Goal: Task Accomplishment & Management: Manage account settings

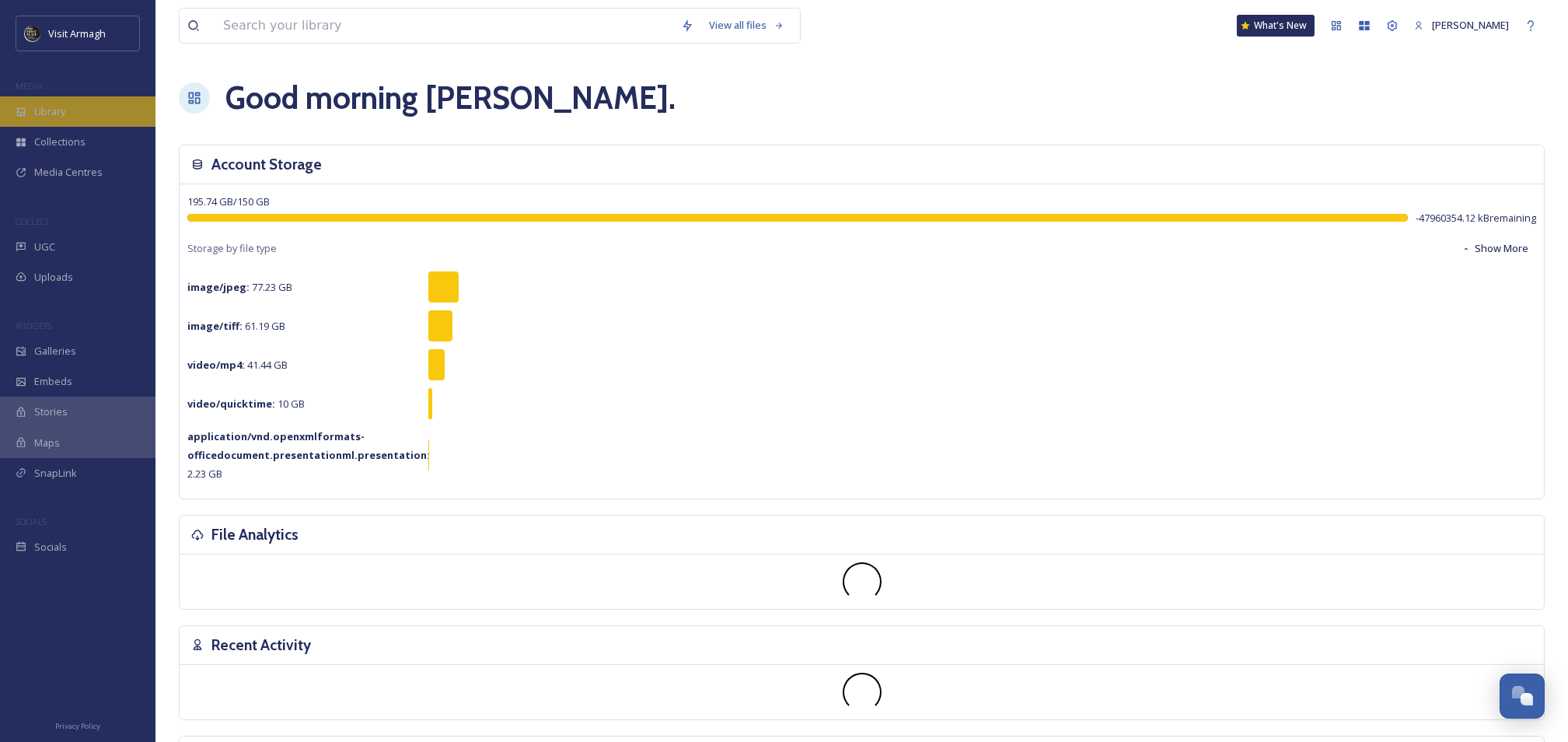
click at [51, 105] on span "Library" at bounding box center [50, 111] width 31 height 15
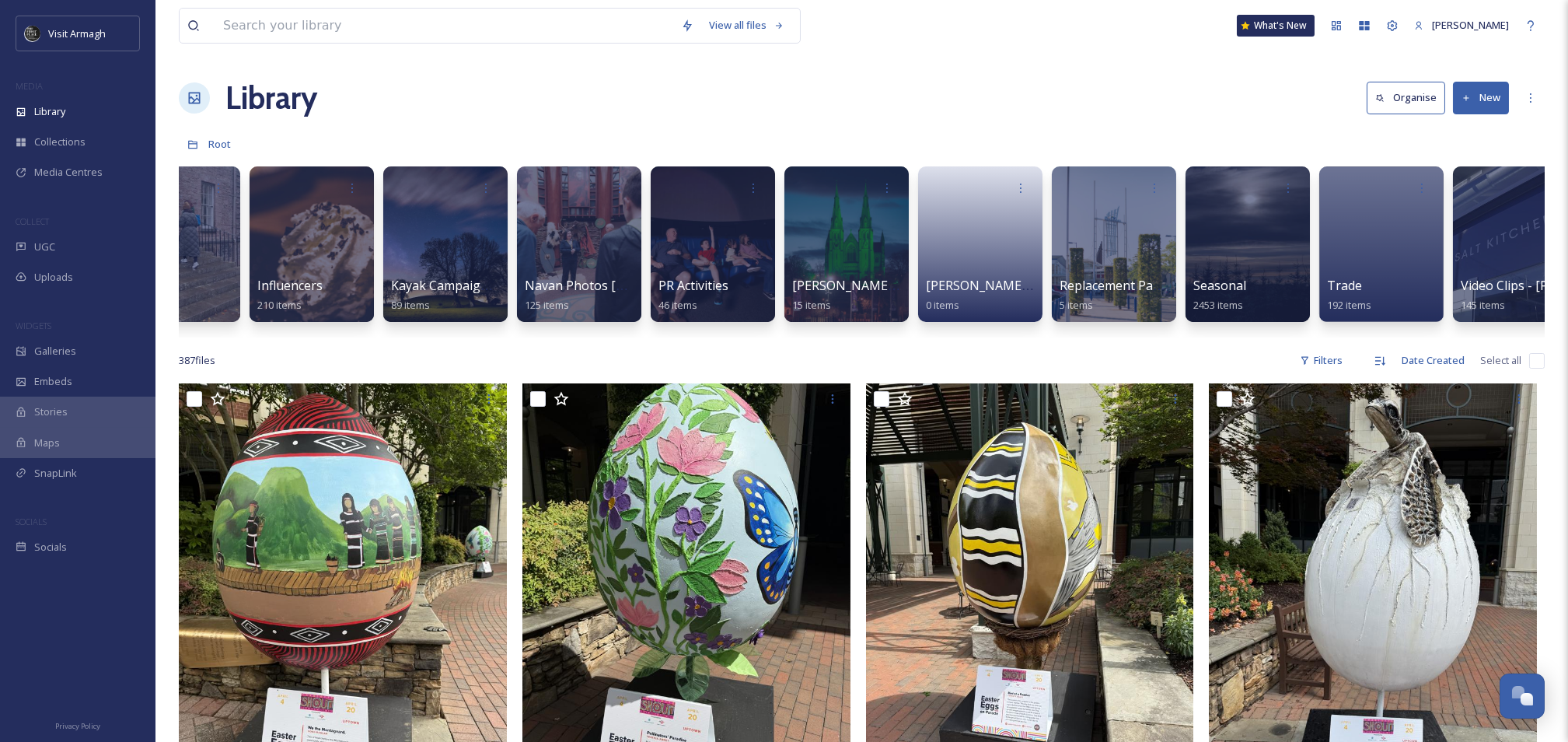
scroll to position [0, 1442]
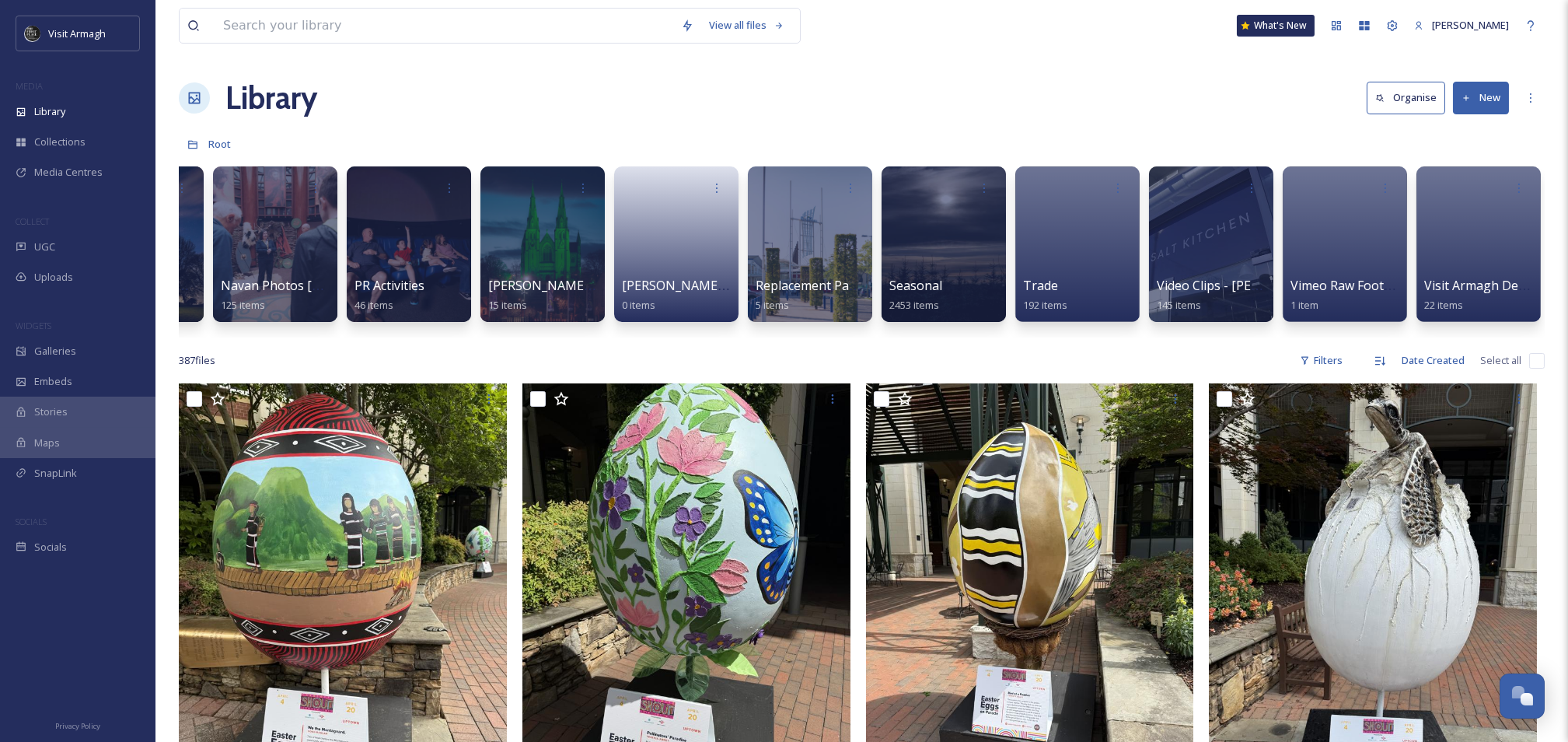
drag, startPoint x: 1482, startPoint y: 100, endPoint x: 1482, endPoint y: 115, distance: 15.0
click at [1482, 101] on button "New" at bounding box center [1481, 98] width 56 height 32
click at [1476, 202] on span "Folder" at bounding box center [1463, 194] width 30 height 15
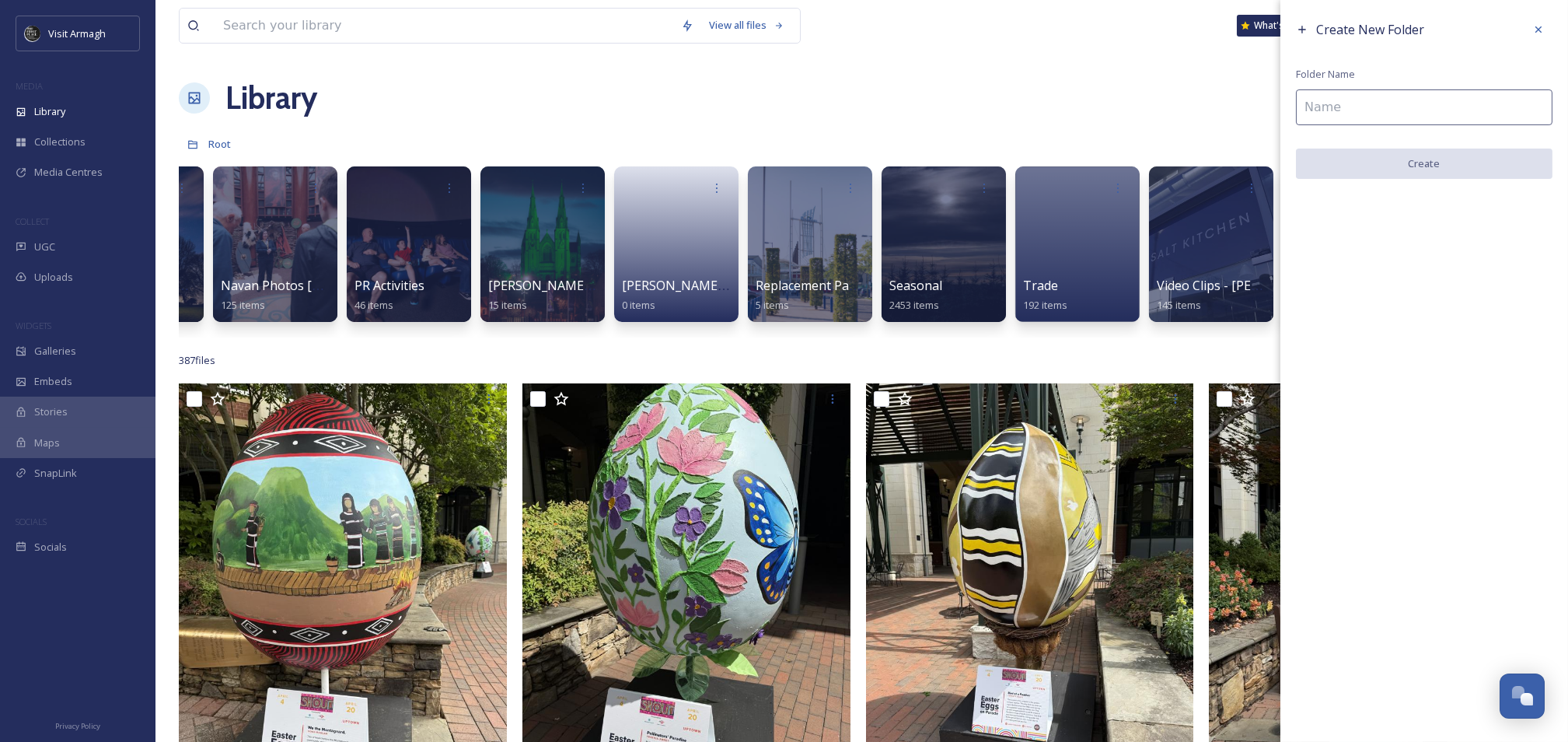
click at [1346, 96] on input at bounding box center [1424, 107] width 256 height 36
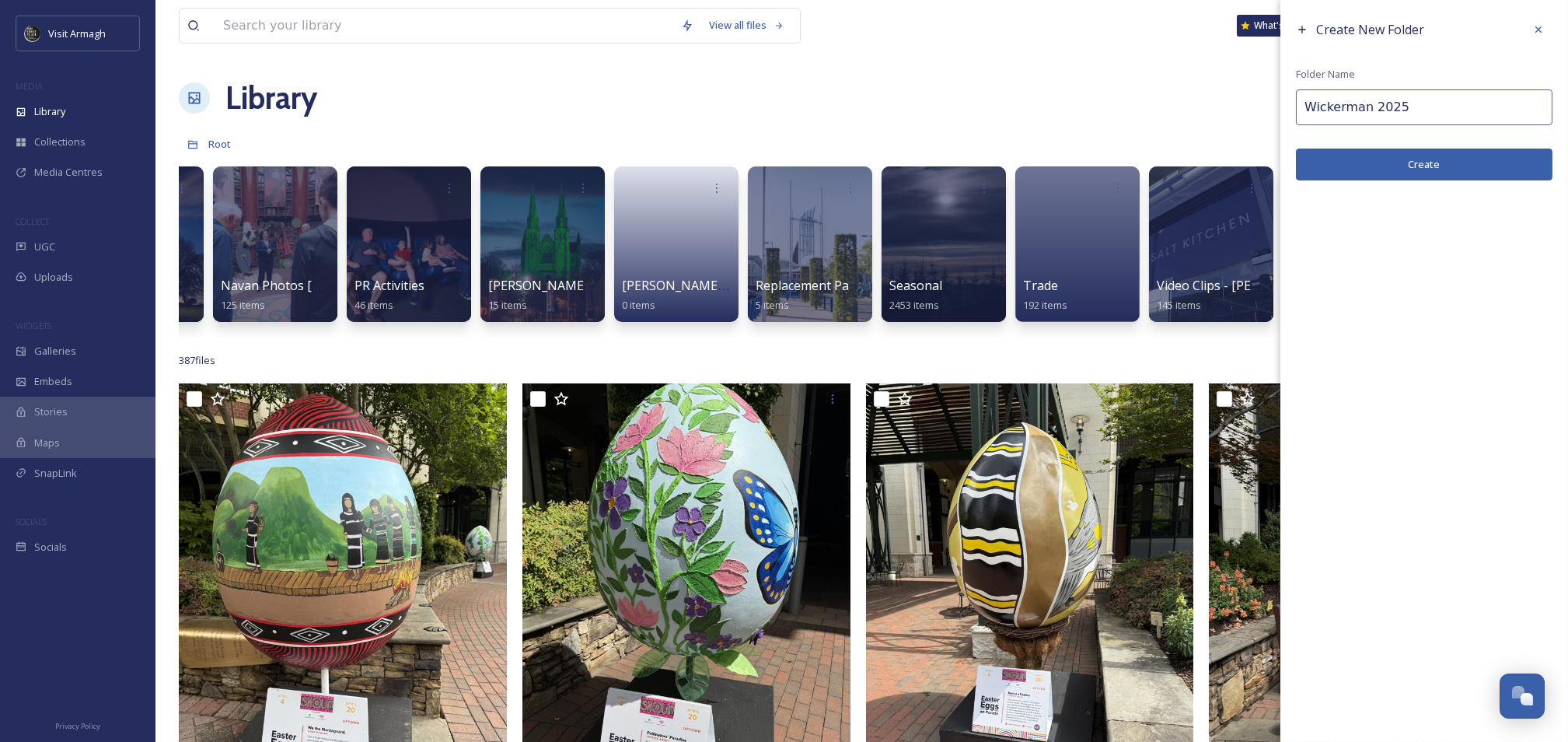
type input "Wickerman 2025"
click at [1380, 175] on button "Create" at bounding box center [1424, 164] width 256 height 32
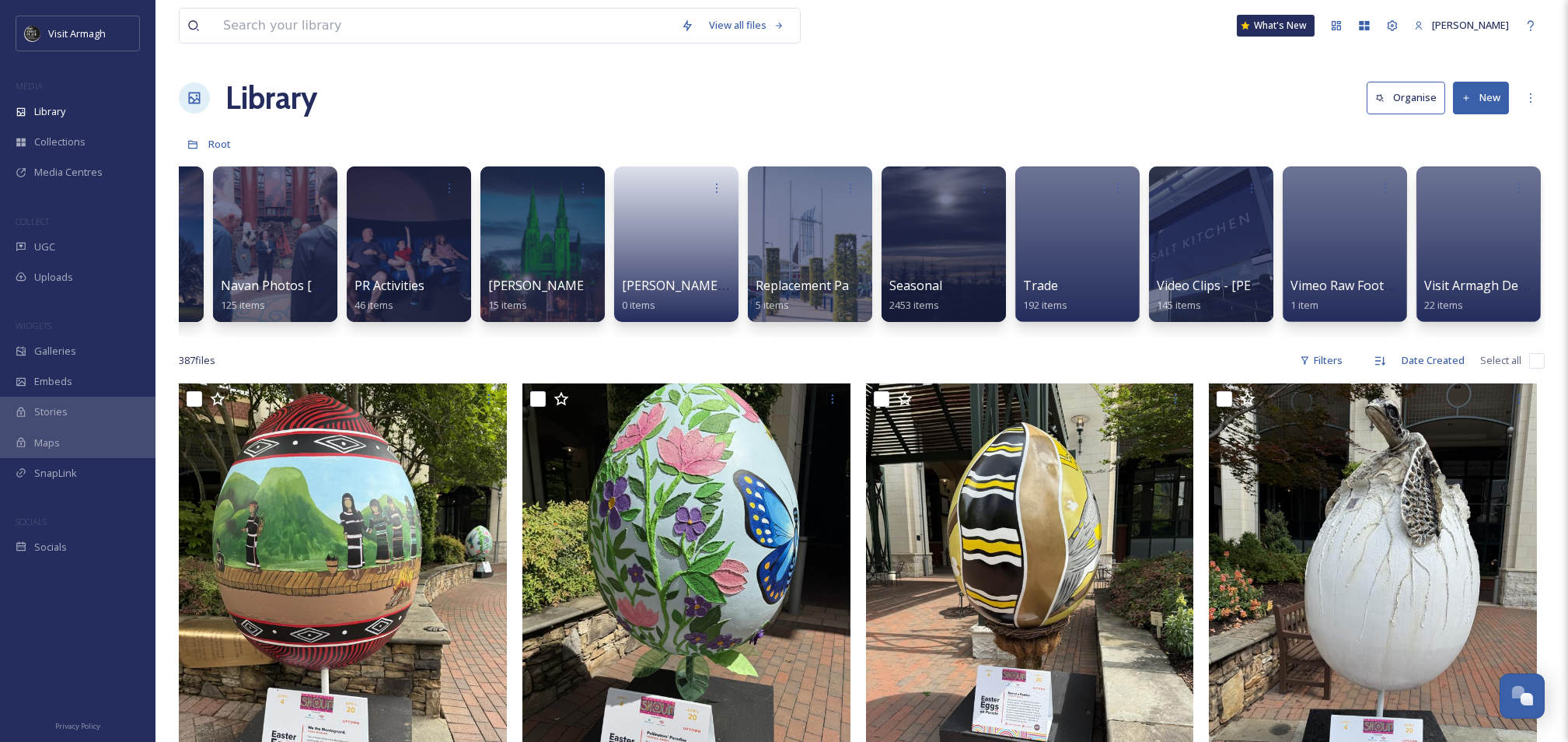
scroll to position [0, 0]
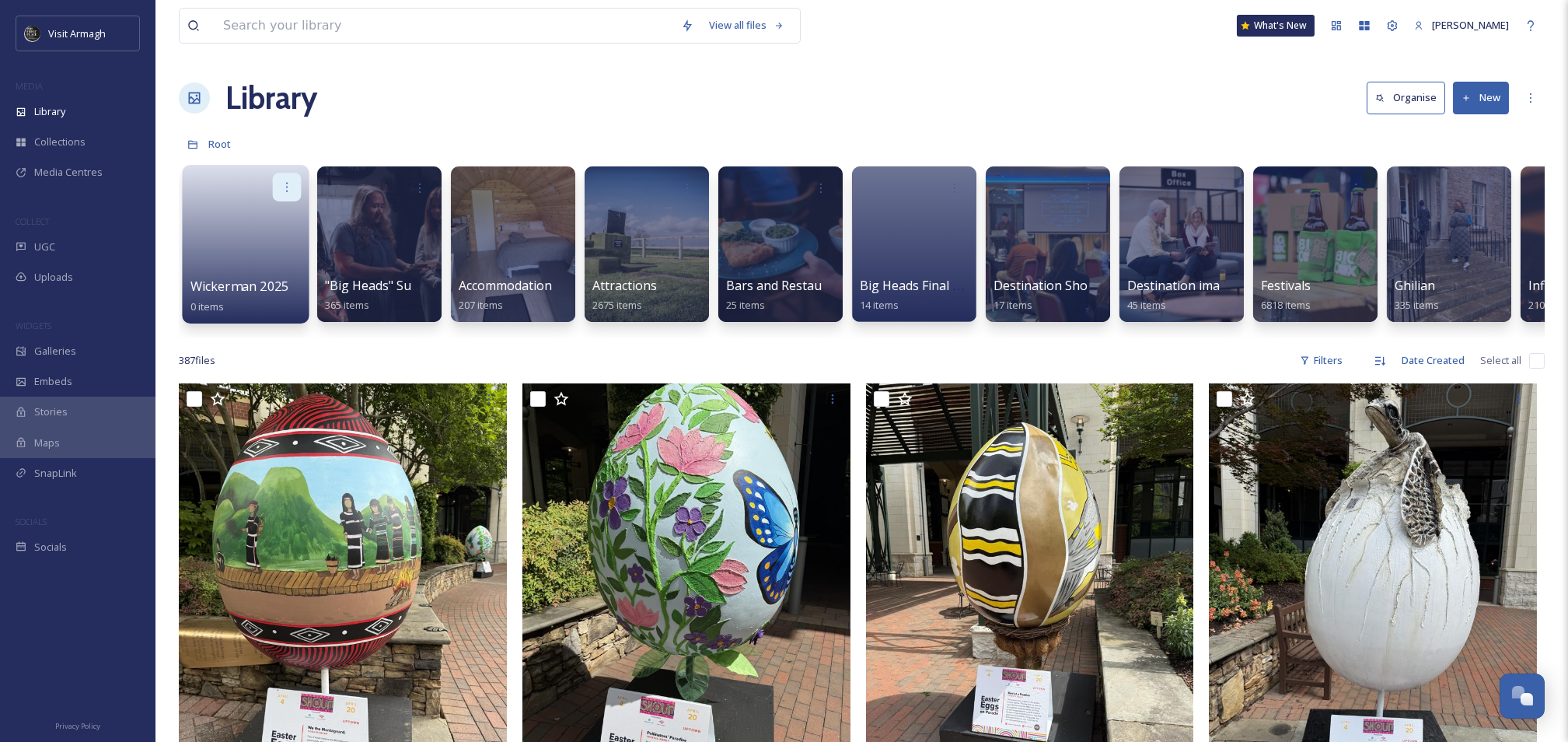
click at [283, 184] on icon at bounding box center [287, 187] width 12 height 12
click at [197, 208] on link at bounding box center [245, 239] width 111 height 75
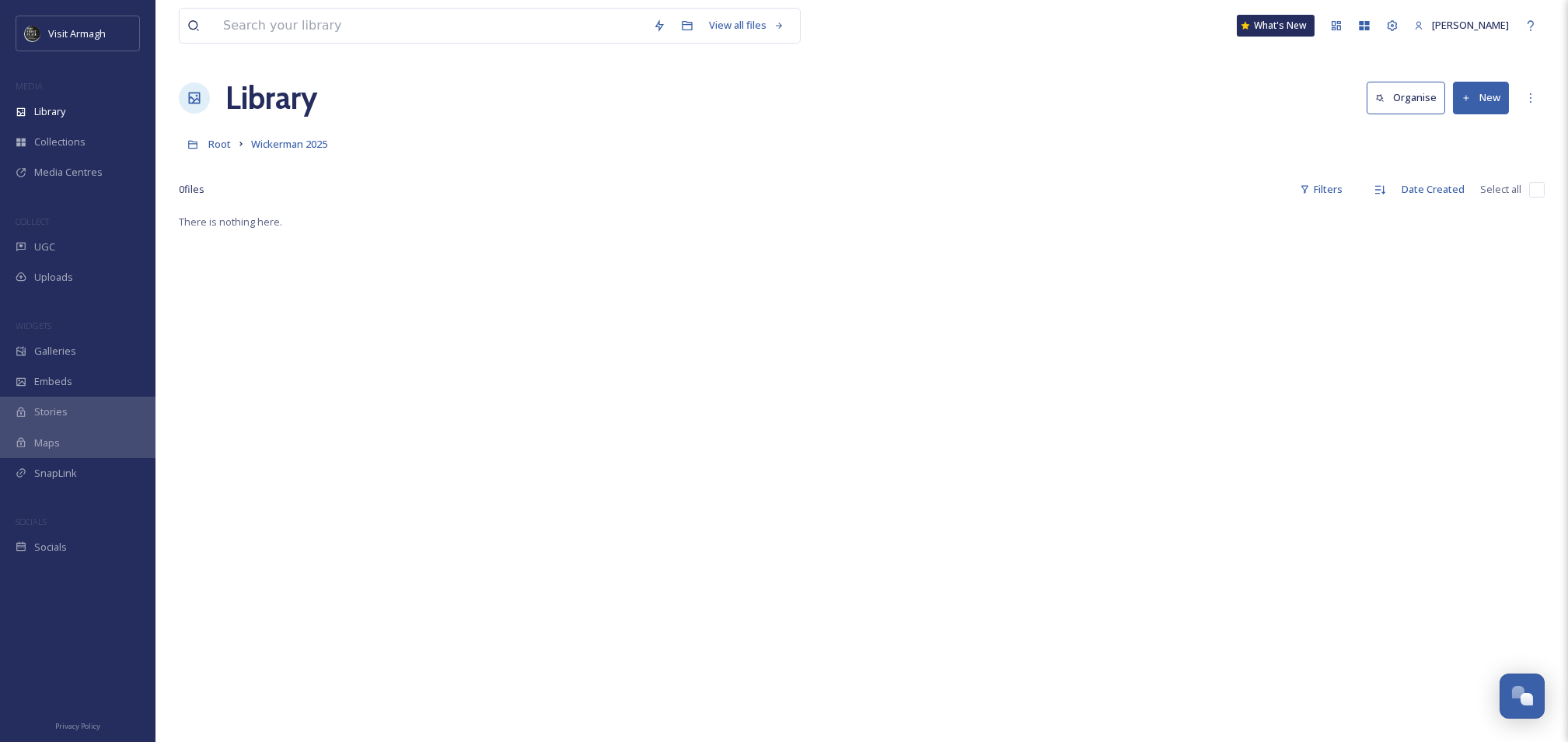
click at [1482, 102] on button "New" at bounding box center [1481, 98] width 56 height 32
click at [1483, 140] on span "File Upload" at bounding box center [1474, 133] width 51 height 15
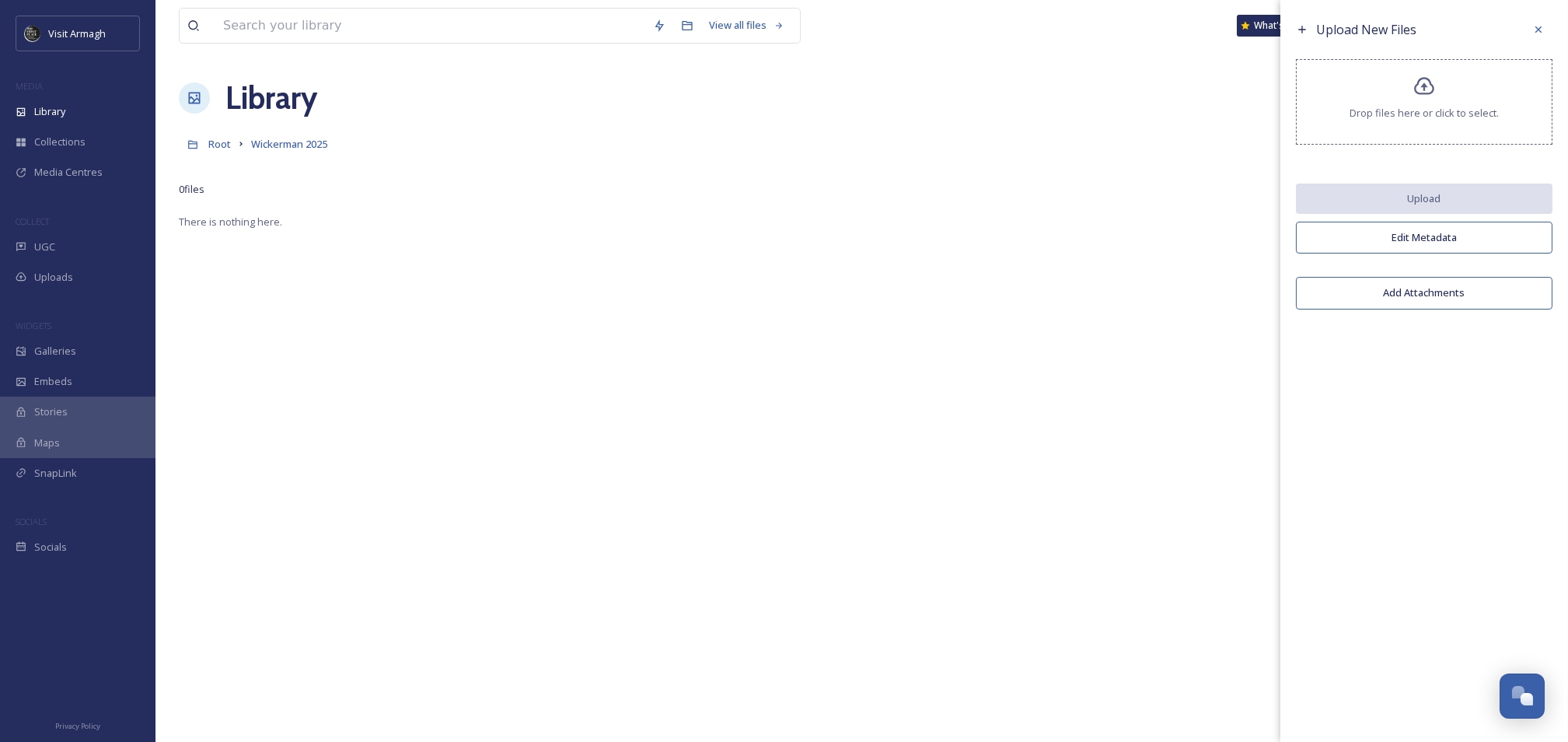
click at [1419, 90] on icon at bounding box center [1425, 86] width 23 height 23
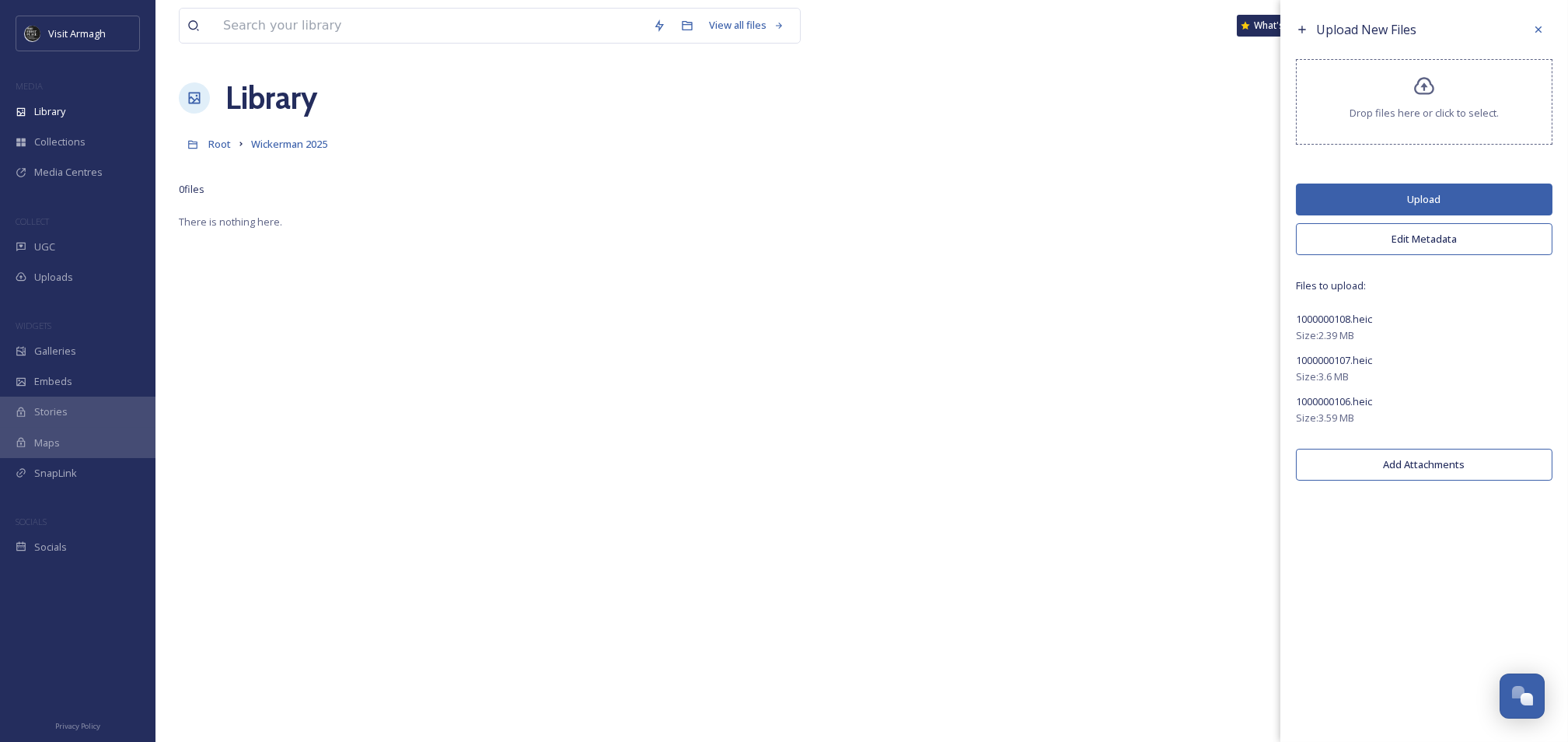
click at [1417, 193] on button "Upload" at bounding box center [1424, 199] width 256 height 32
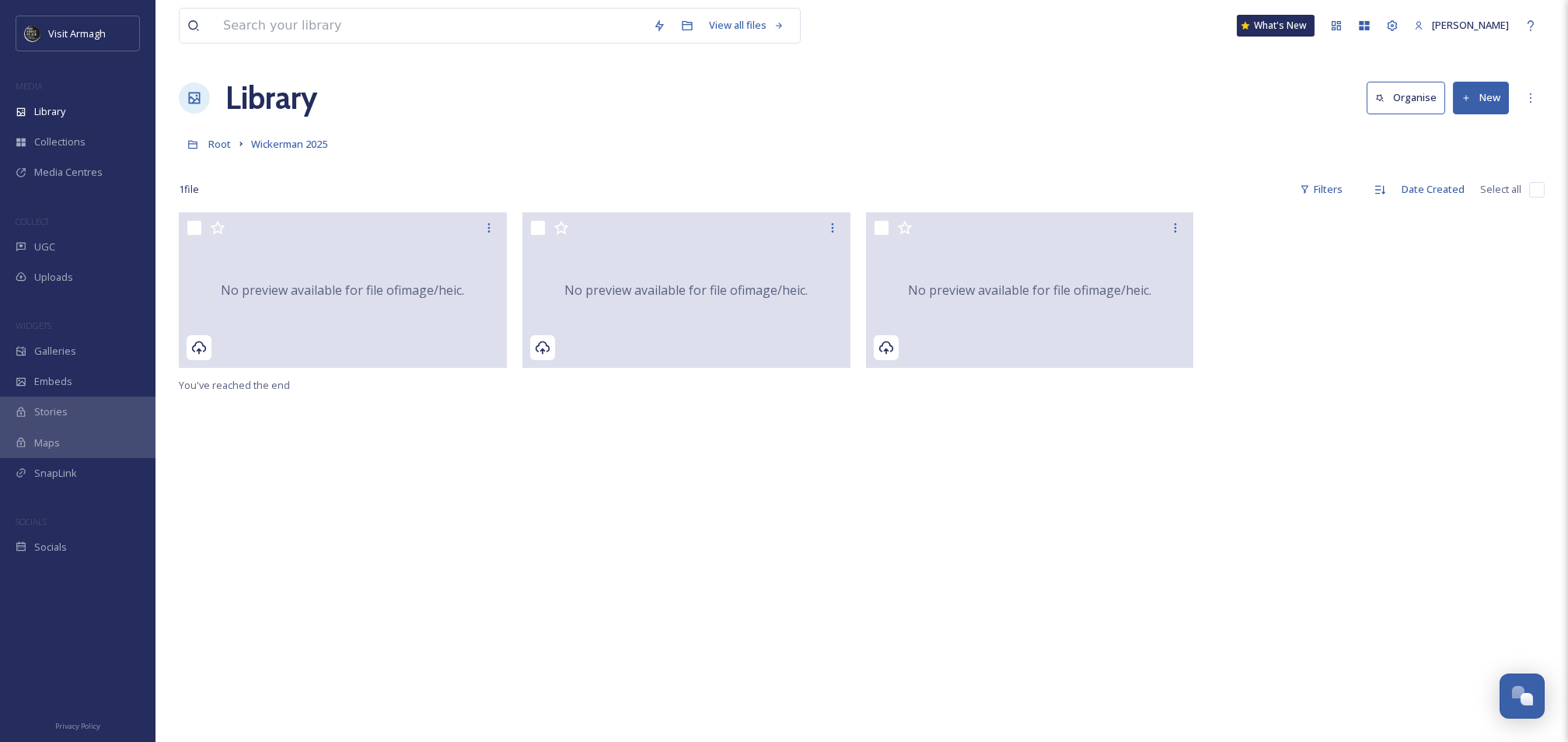
click at [773, 537] on div "No preview available for file of image/heic . No preview available for file of …" at bounding box center [862, 582] width 1367 height 742
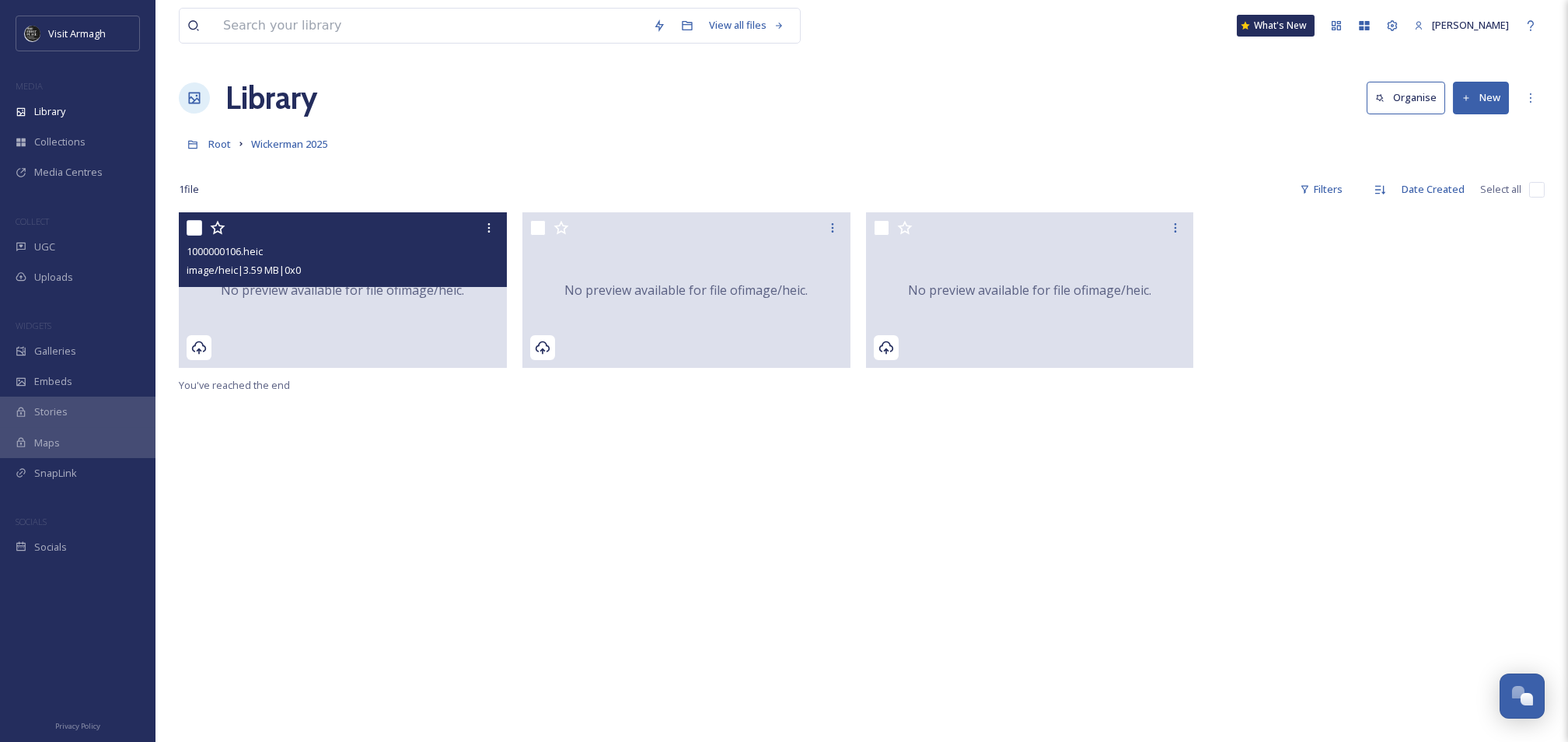
click at [365, 324] on div "No preview available for file of image/heic ." at bounding box center [343, 289] width 328 height 155
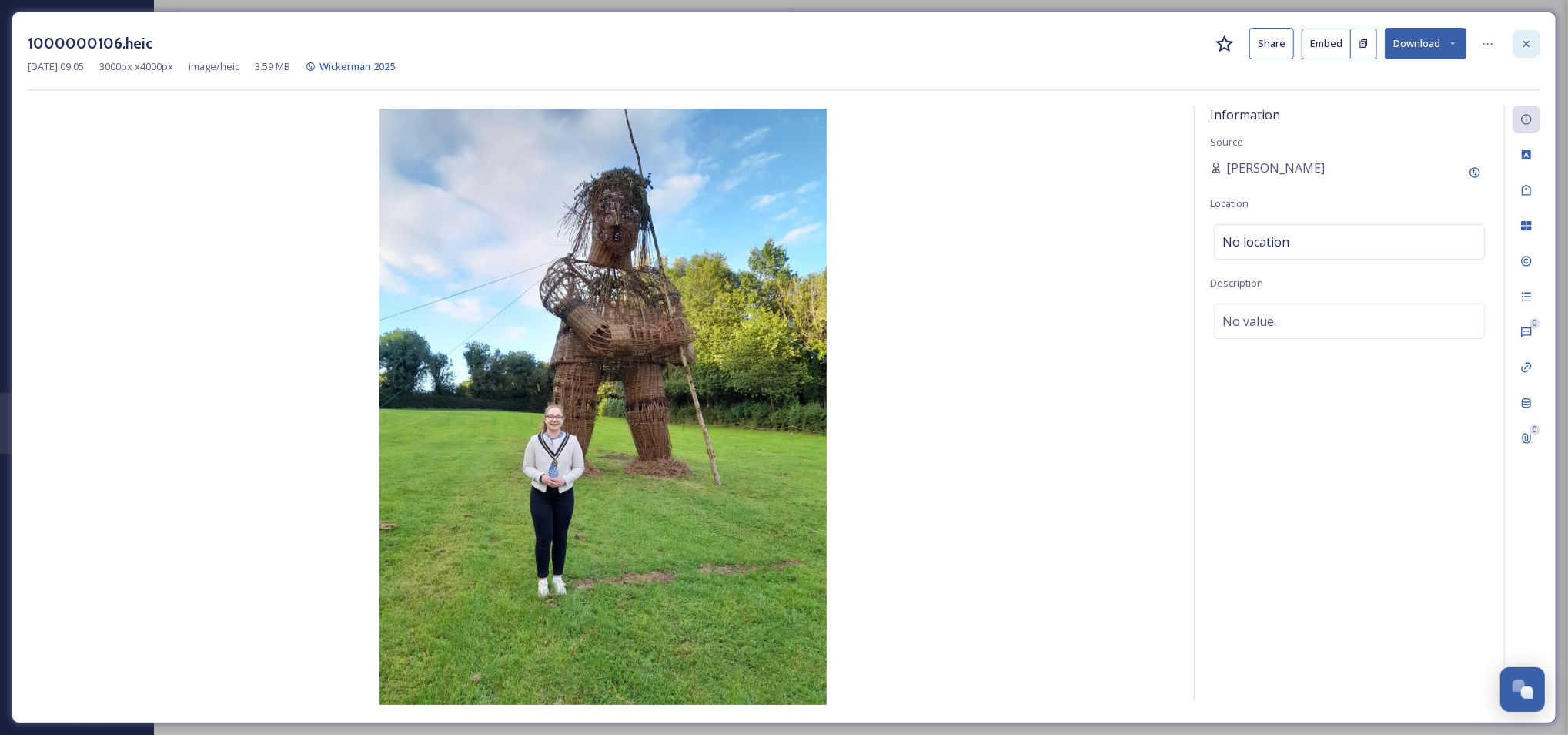
click at [1533, 48] on div at bounding box center [1527, 44] width 28 height 28
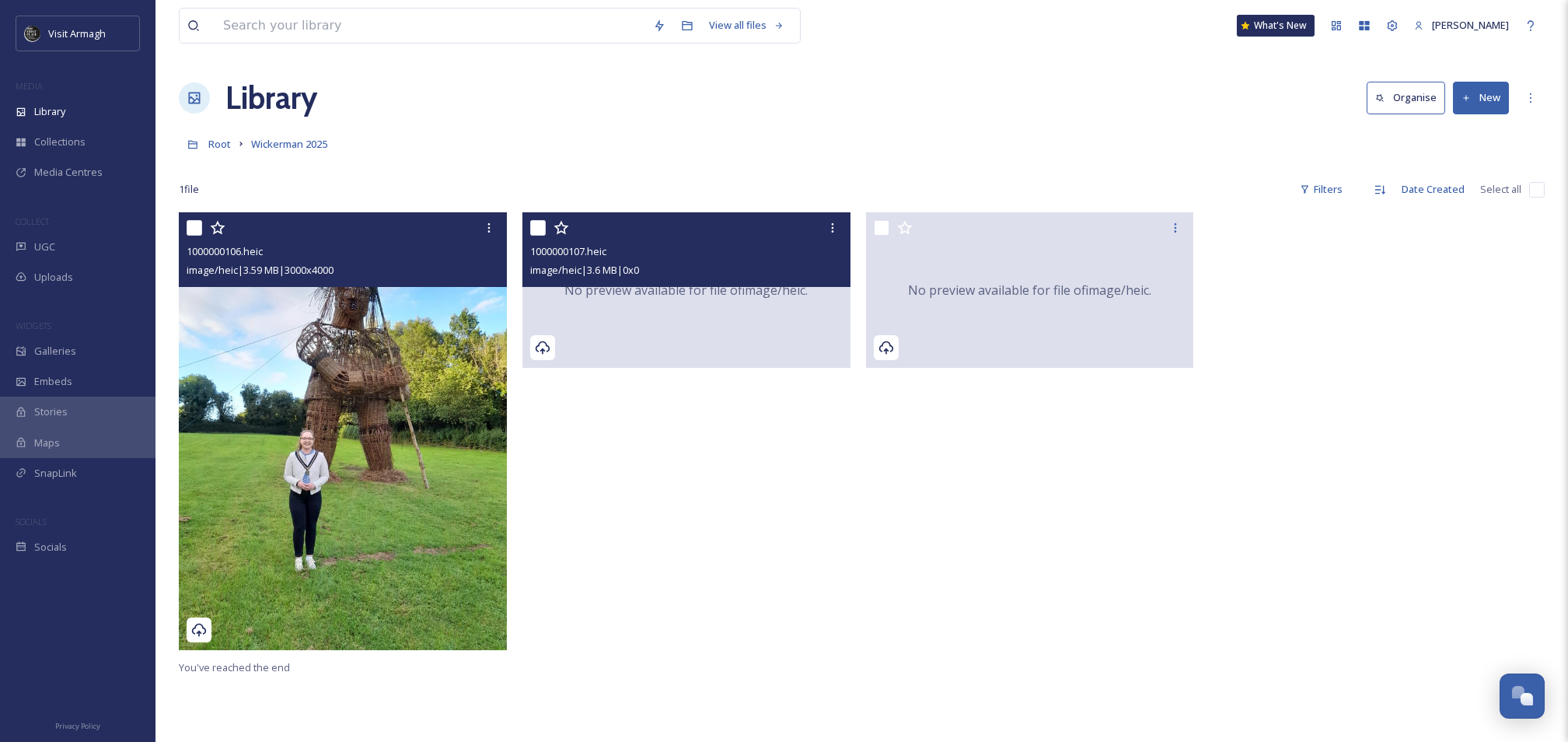
click at [740, 305] on div "No preview available for file of image/heic ." at bounding box center [686, 289] width 328 height 155
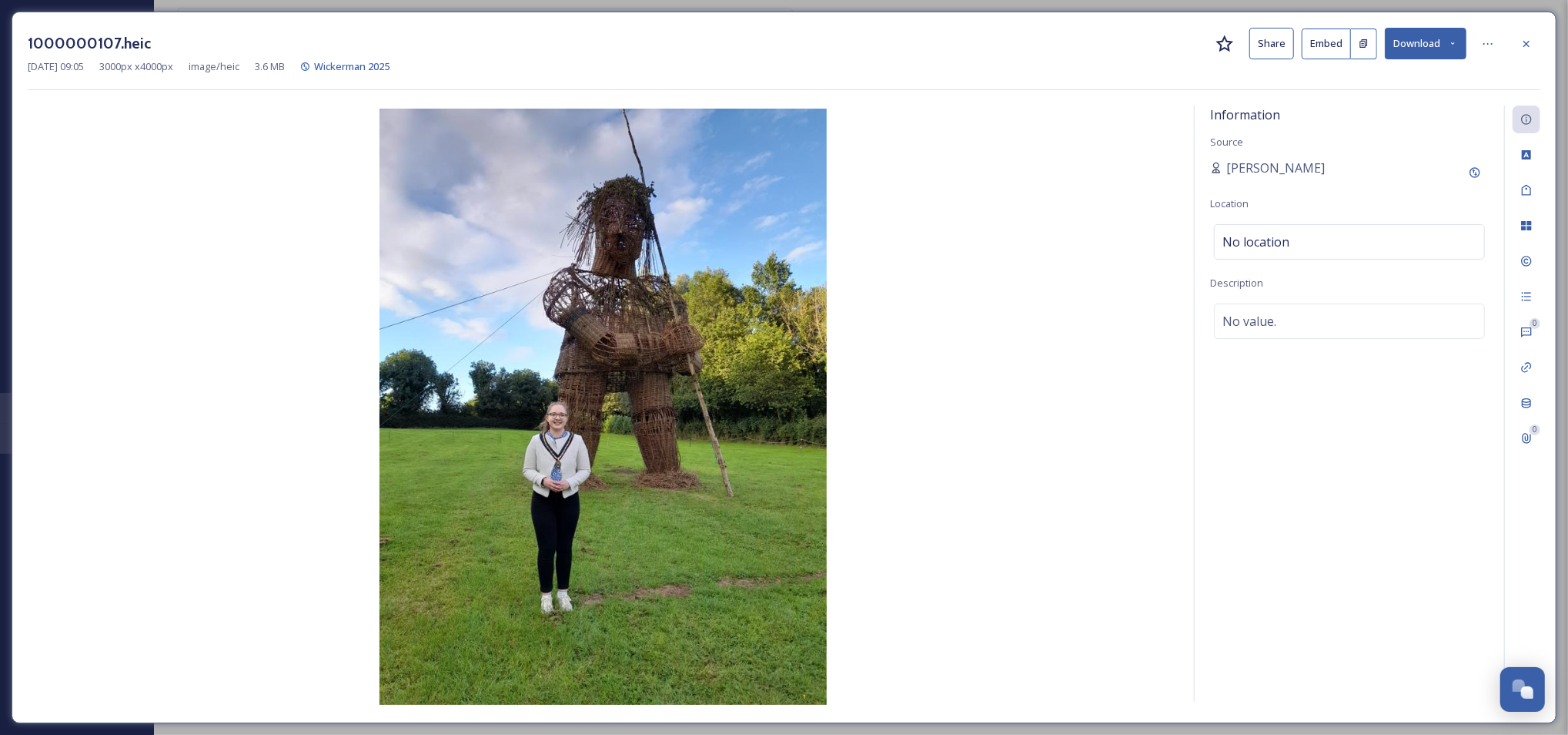
drag, startPoint x: 1522, startPoint y: 42, endPoint x: 1504, endPoint y: 14, distance: 33.3
click at [1521, 42] on icon at bounding box center [1527, 44] width 12 height 12
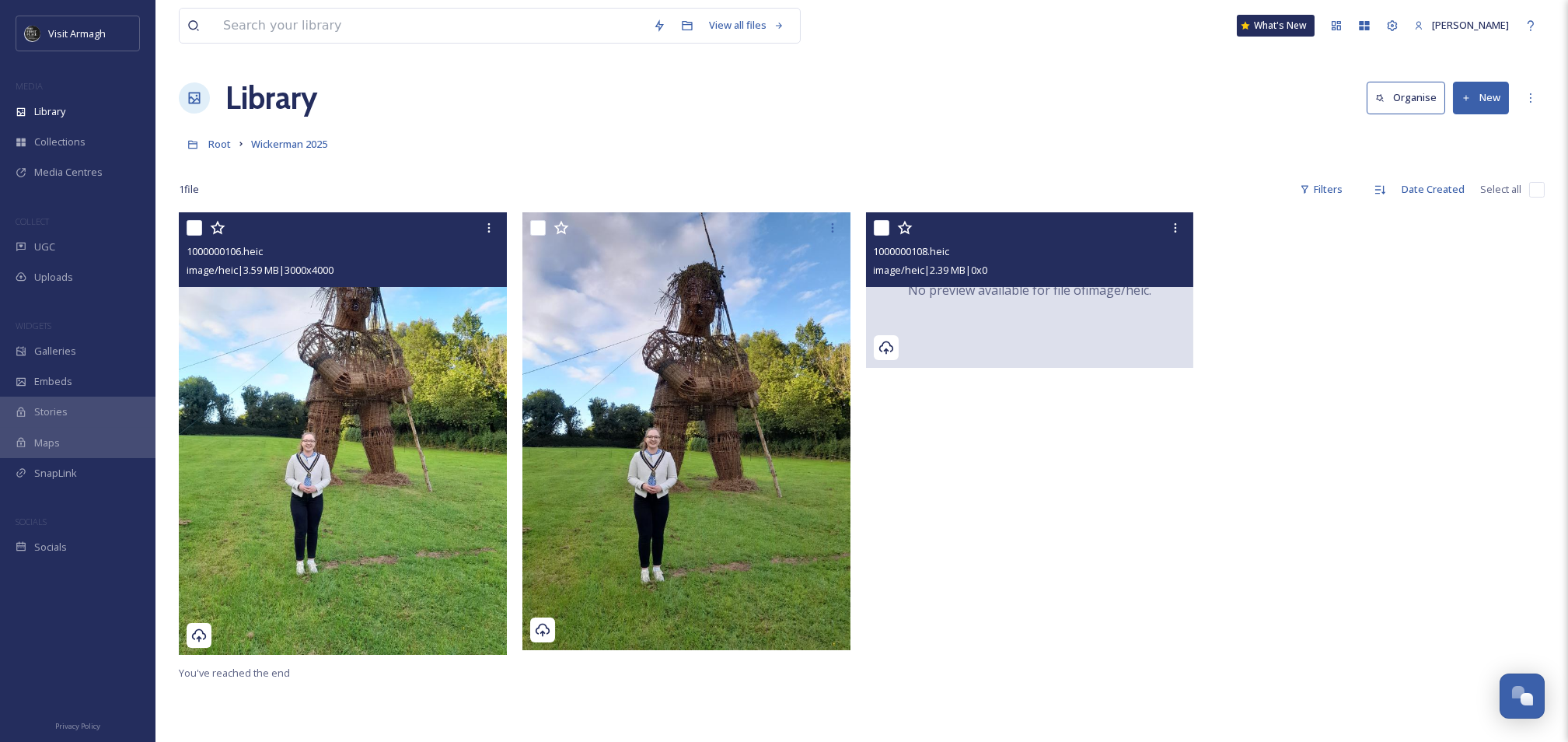
click at [999, 300] on div "No preview available for file of image/heic ." at bounding box center [1030, 289] width 328 height 155
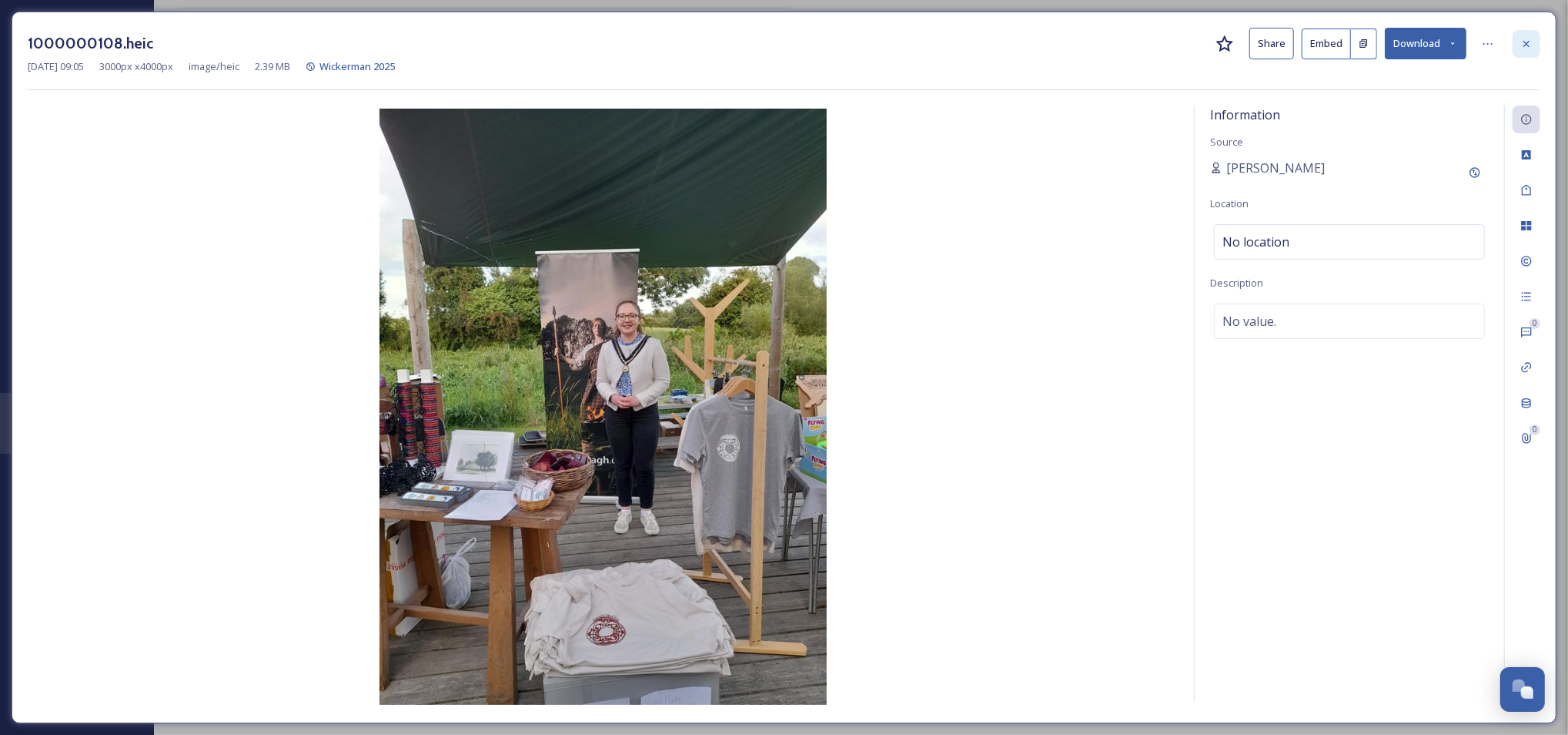
click at [1519, 54] on div at bounding box center [1527, 44] width 28 height 28
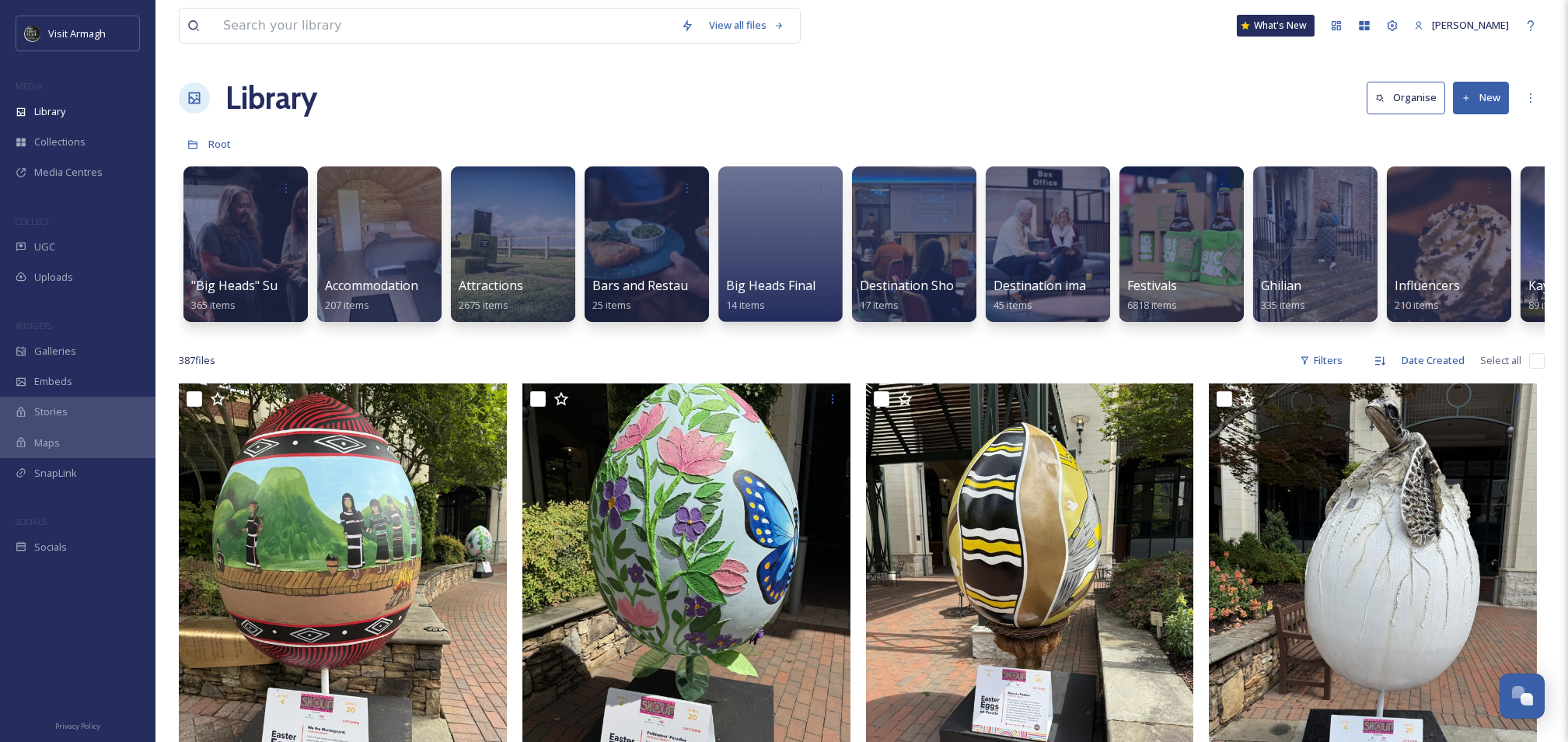
scroll to position [0, 1575]
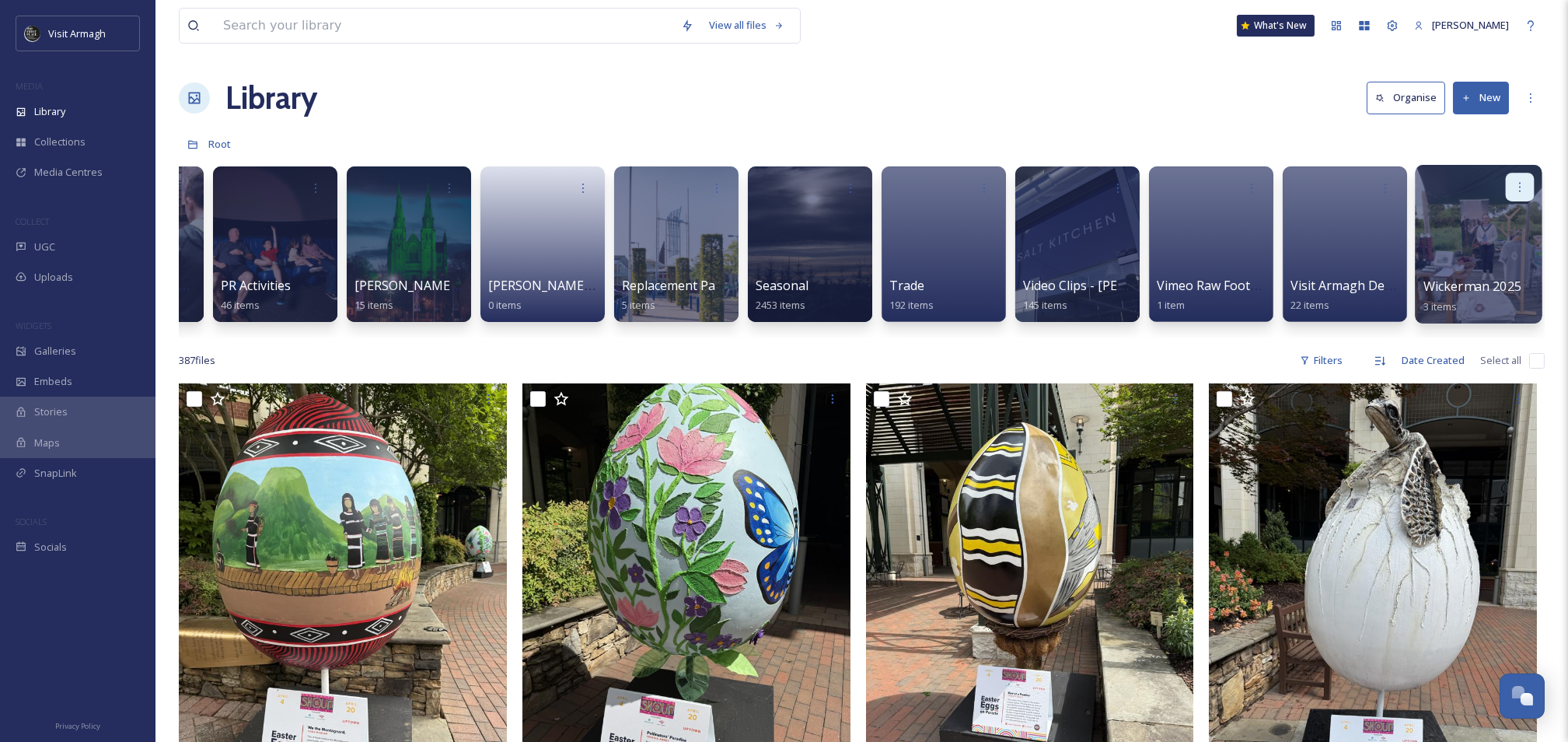
click at [1520, 188] on icon at bounding box center [1520, 187] width 12 height 12
click at [1510, 219] on div "Edit / Share" at bounding box center [1490, 221] width 86 height 31
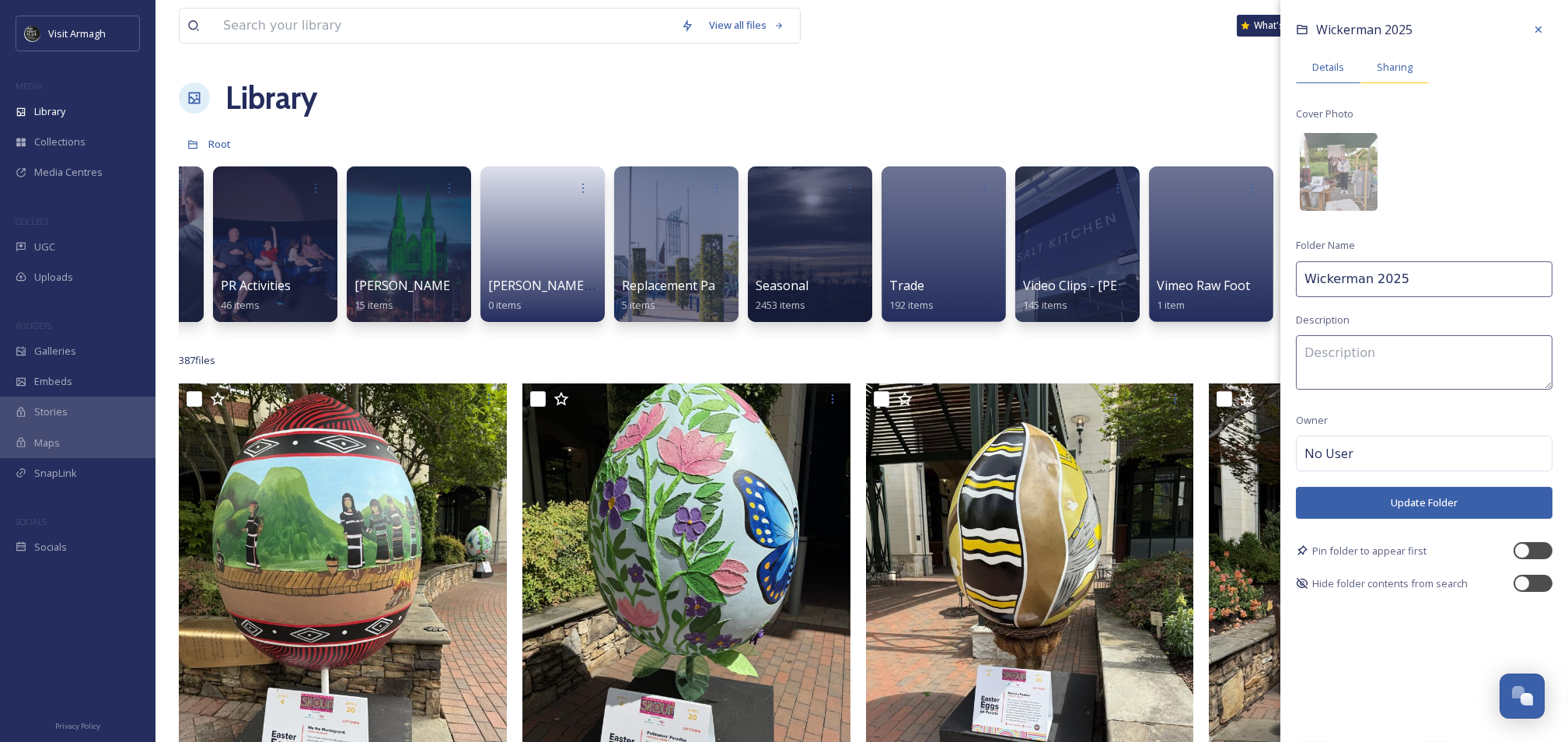
click at [1395, 61] on span "Sharing" at bounding box center [1394, 67] width 36 height 15
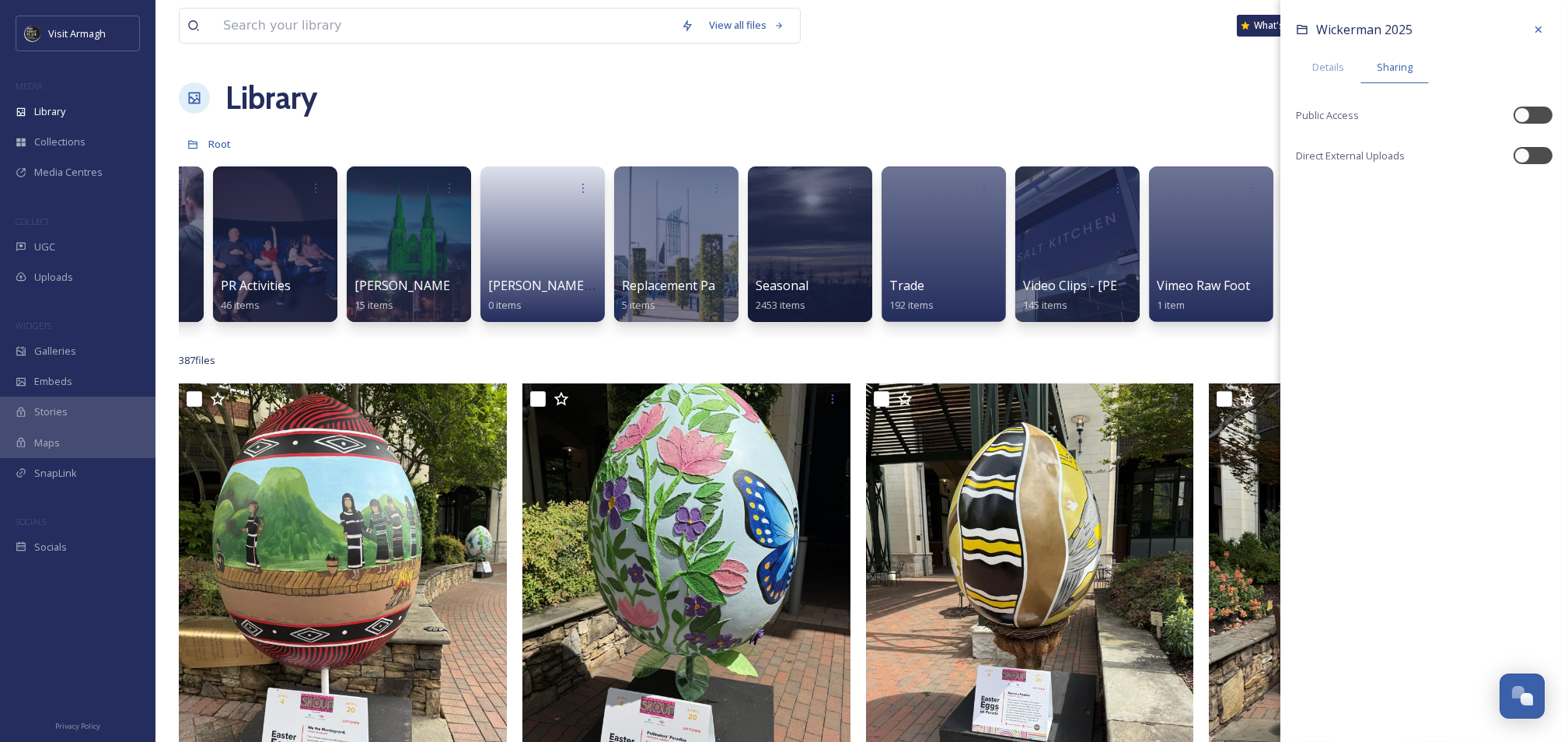
drag, startPoint x: 1545, startPoint y: 153, endPoint x: 1550, endPoint y: 171, distance: 18.7
click at [1545, 153] on div at bounding box center [1533, 156] width 39 height 17
checkbox input "true"
click at [1537, 188] on icon at bounding box center [1538, 189] width 12 height 12
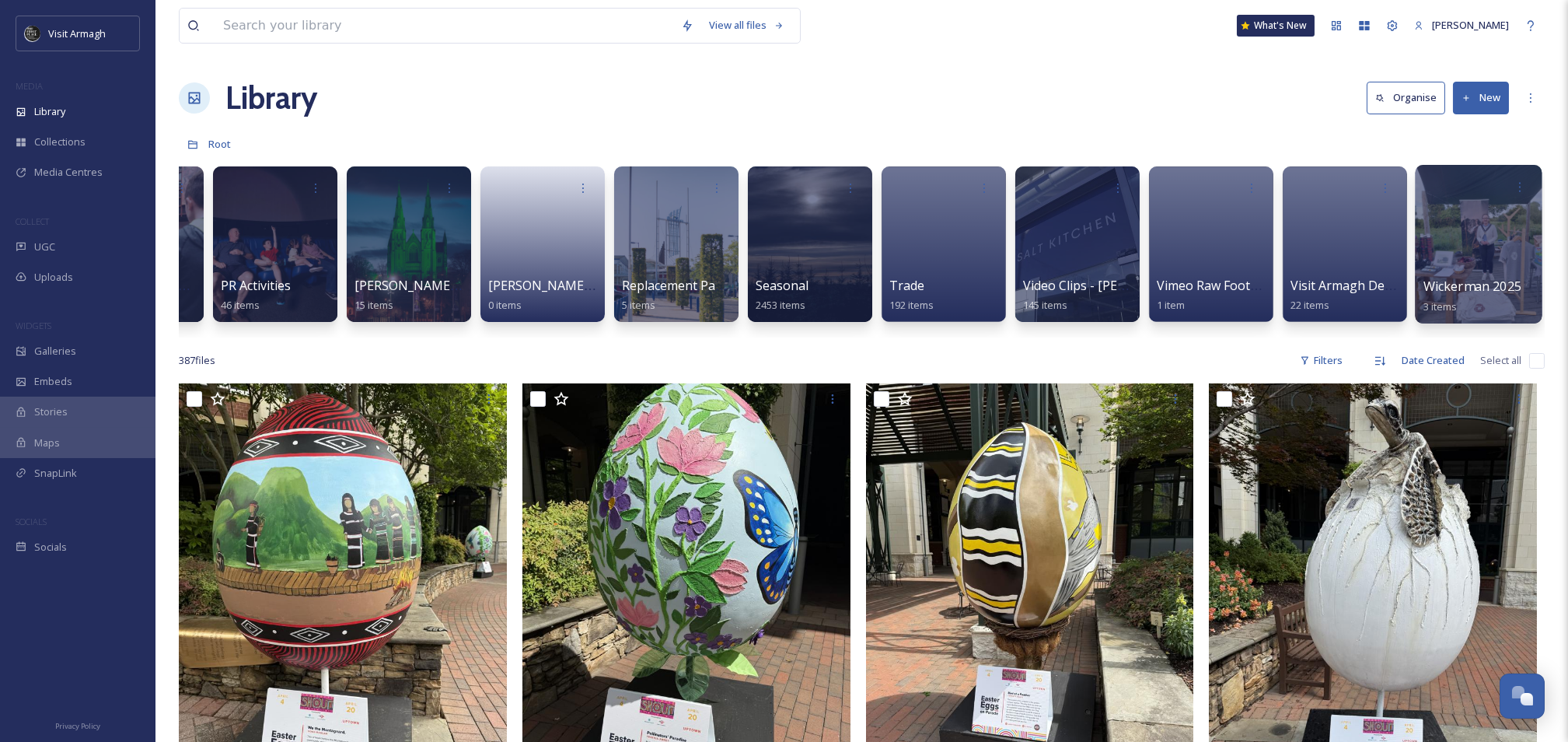
click at [1453, 250] on div at bounding box center [1478, 244] width 126 height 159
